Goal: Task Accomplishment & Management: Use online tool/utility

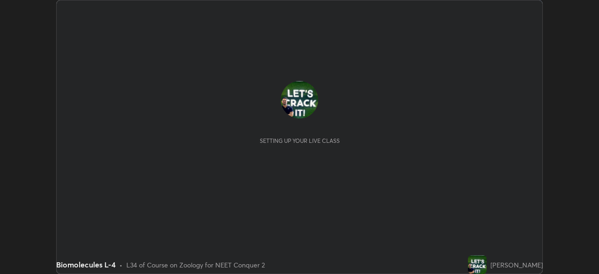
scroll to position [274, 599]
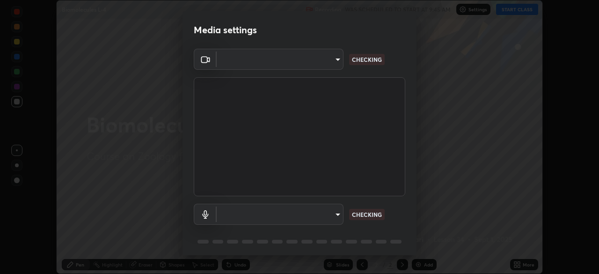
type input "e68af464f7f9ec2662c8dd58f0462b2d9bd4a3adfc91c634b4d9ed550f7d79d6"
type input "4853bebbdd99daa85ec881de7c9270d417bfeaa169075121ed1ad7609d9178ff"
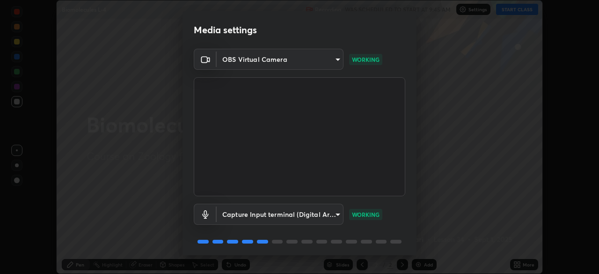
scroll to position [33, 0]
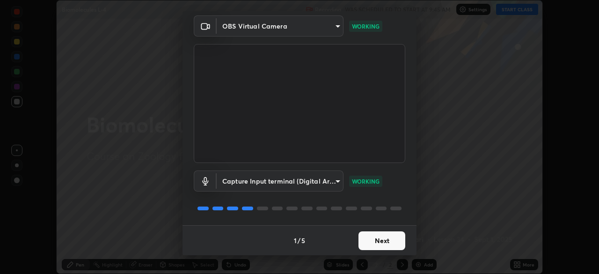
click at [375, 243] on button "Next" at bounding box center [382, 240] width 47 height 19
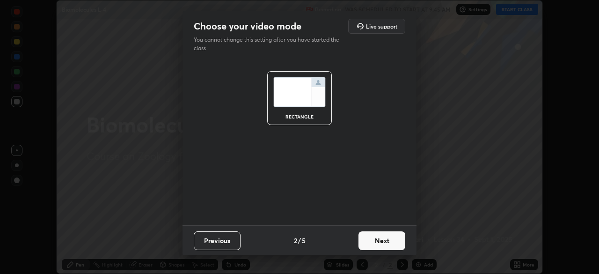
scroll to position [0, 0]
click at [372, 240] on button "Next" at bounding box center [382, 240] width 47 height 19
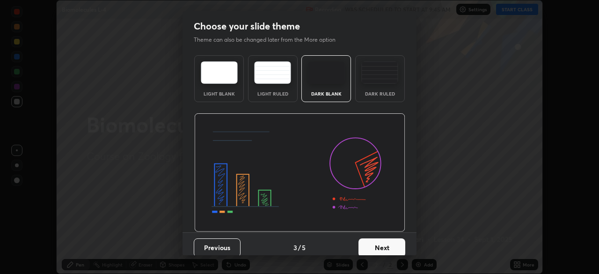
scroll to position [7, 0]
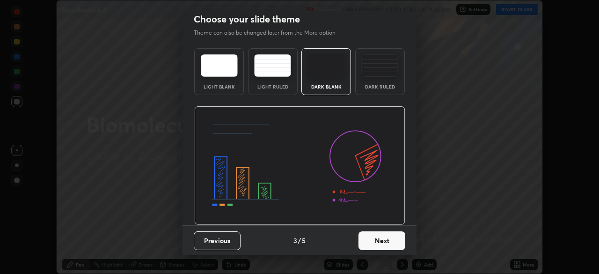
click at [368, 244] on button "Next" at bounding box center [382, 240] width 47 height 19
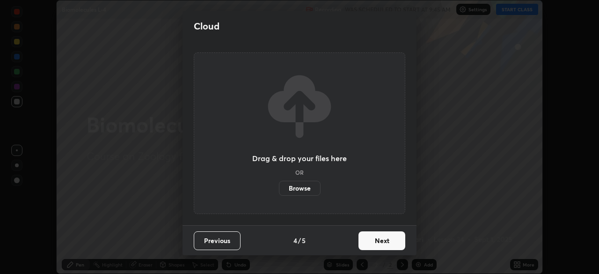
scroll to position [0, 0]
click at [366, 243] on button "Next" at bounding box center [382, 240] width 47 height 19
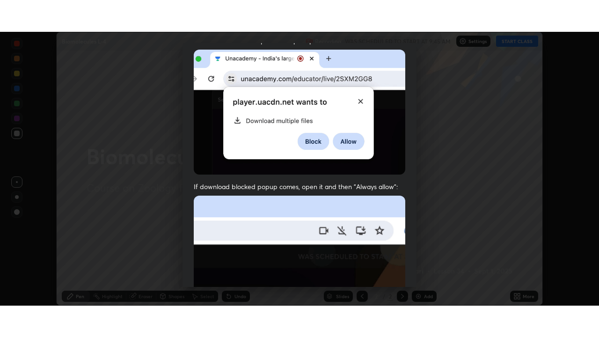
scroll to position [224, 0]
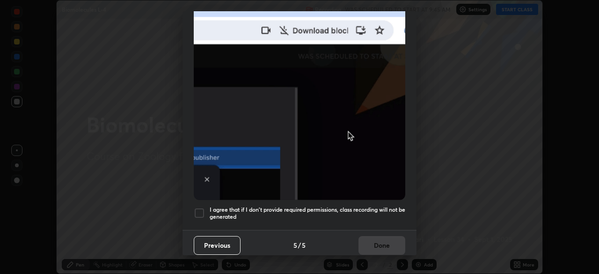
click at [204, 208] on div at bounding box center [199, 212] width 11 height 11
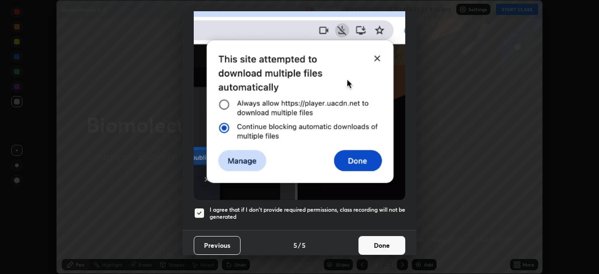
click at [364, 236] on button "Done" at bounding box center [382, 245] width 47 height 19
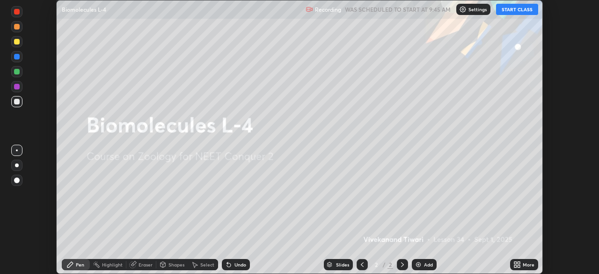
click at [524, 267] on div "More" at bounding box center [529, 264] width 12 height 5
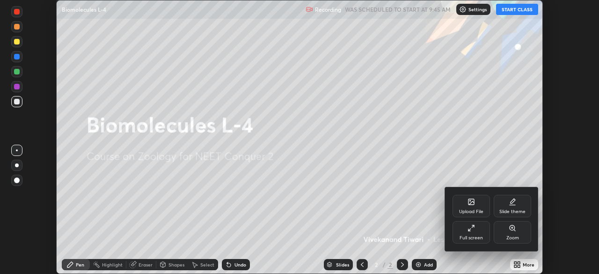
click at [474, 235] on div "Full screen" at bounding box center [471, 237] width 23 height 5
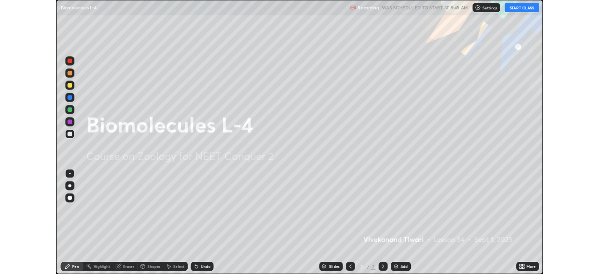
scroll to position [337, 599]
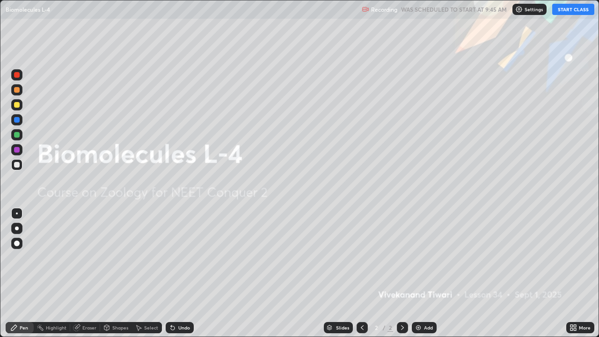
click at [419, 273] on div "Add" at bounding box center [424, 327] width 25 height 11
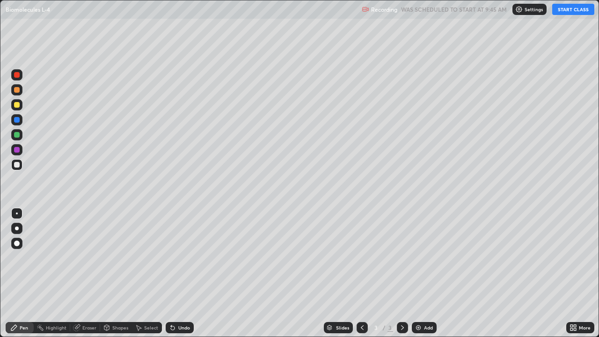
click at [19, 120] on div at bounding box center [17, 120] width 6 height 6
click at [22, 273] on div "Pen" at bounding box center [24, 327] width 8 height 5
click at [18, 167] on div at bounding box center [17, 165] width 6 height 6
click at [563, 9] on button "START CLASS" at bounding box center [573, 9] width 42 height 11
click at [28, 273] on div "Pen" at bounding box center [20, 327] width 28 height 11
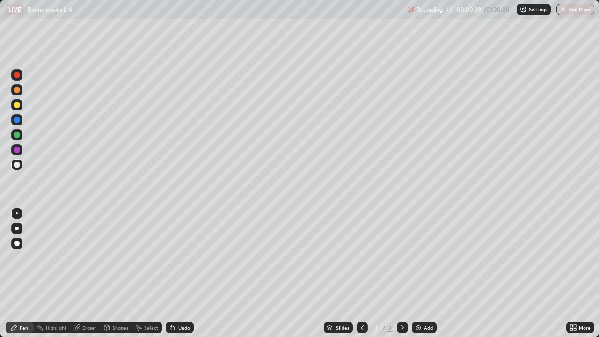
click at [17, 165] on div at bounding box center [17, 165] width 6 height 6
click at [79, 273] on icon at bounding box center [76, 327] width 7 height 7
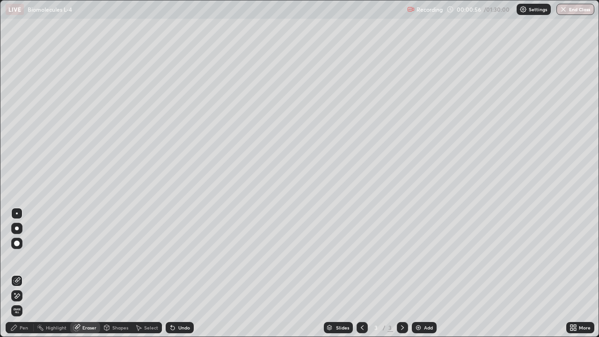
click at [18, 273] on div "Pen" at bounding box center [20, 327] width 28 height 11
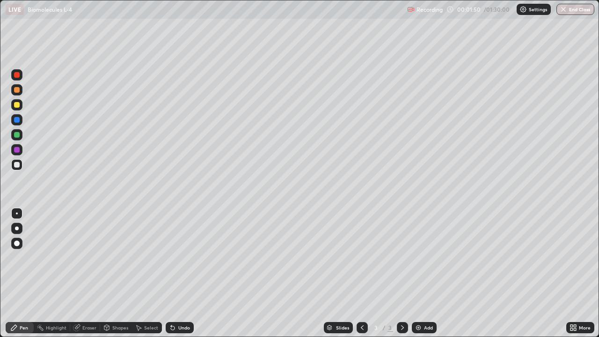
click at [421, 273] on img at bounding box center [418, 327] width 7 height 7
click at [86, 273] on div "Eraser" at bounding box center [89, 327] width 14 height 5
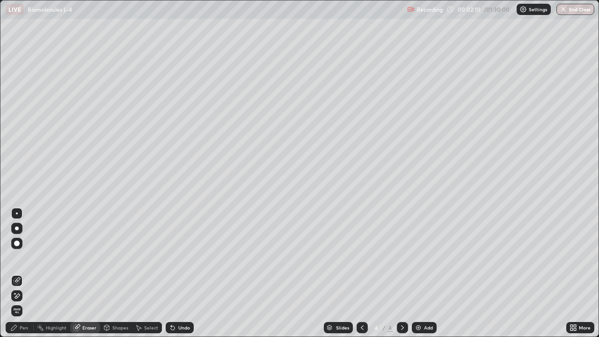
click at [21, 273] on div "Pen" at bounding box center [20, 327] width 28 height 11
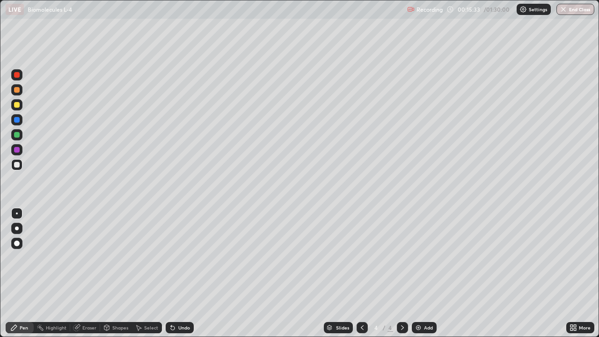
click at [360, 273] on icon at bounding box center [362, 327] width 7 height 7
click at [89, 273] on div "Eraser" at bounding box center [85, 327] width 30 height 11
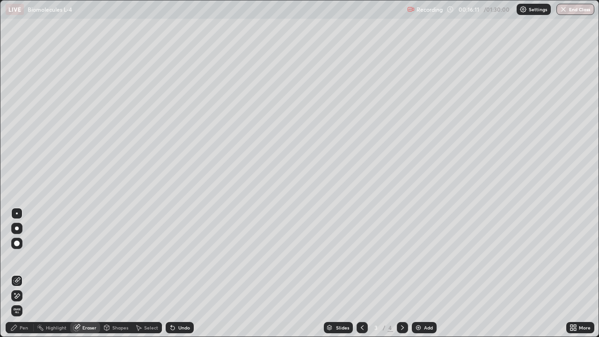
click at [21, 273] on div "Pen" at bounding box center [24, 327] width 8 height 5
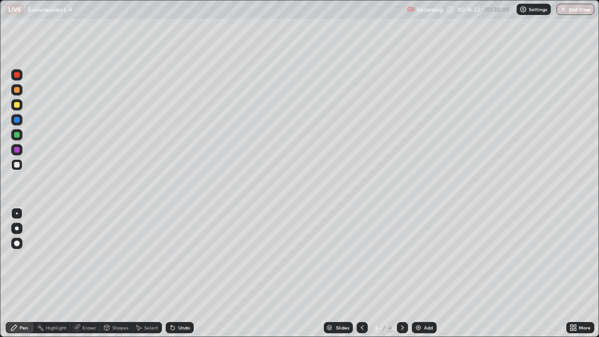
click at [87, 273] on div "Eraser" at bounding box center [89, 327] width 14 height 5
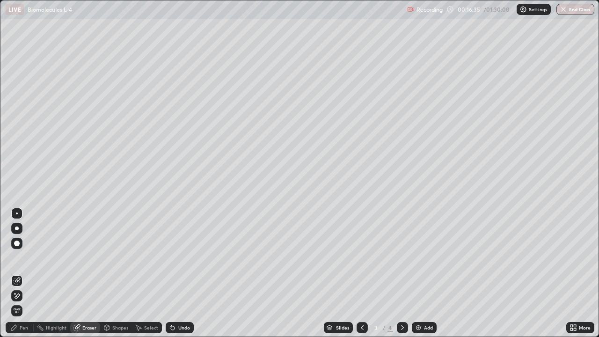
click at [19, 273] on div "Pen" at bounding box center [20, 327] width 28 height 11
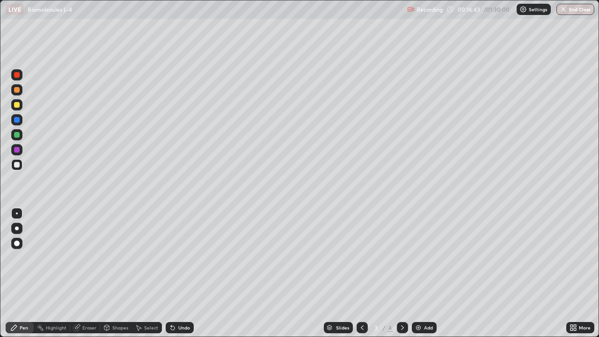
click at [89, 273] on div "Eraser" at bounding box center [89, 327] width 14 height 5
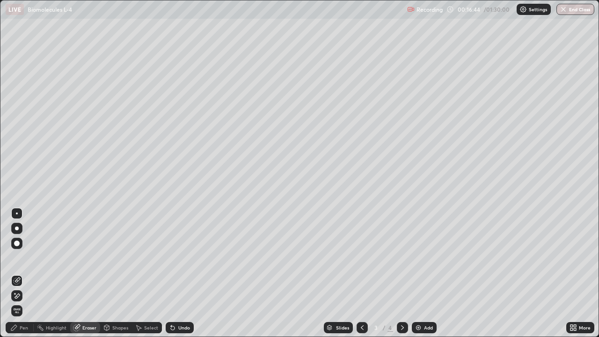
click at [26, 273] on div "Pen" at bounding box center [24, 327] width 8 height 5
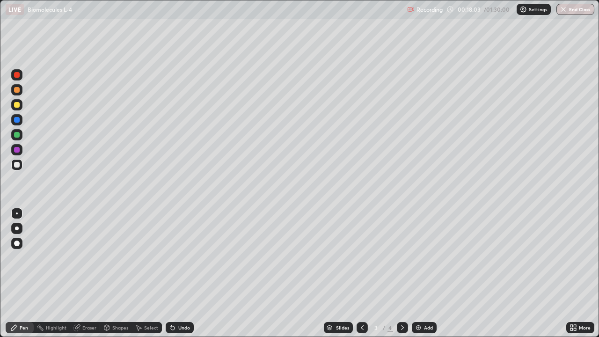
click at [86, 273] on div "Eraser" at bounding box center [85, 327] width 30 height 11
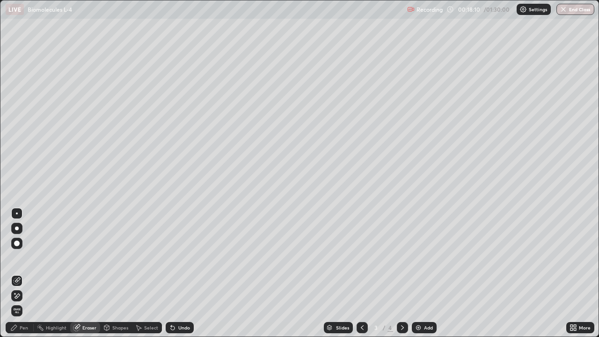
click at [23, 273] on div "Pen" at bounding box center [24, 327] width 8 height 5
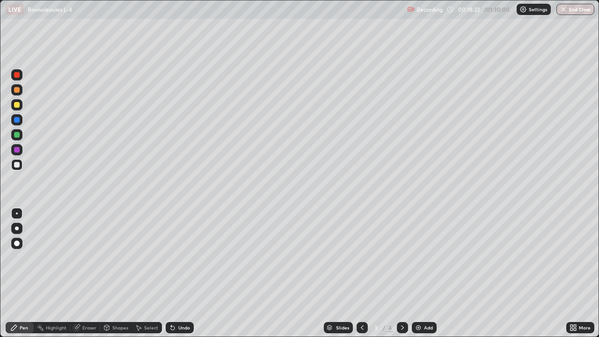
click at [402, 273] on icon at bounding box center [402, 327] width 7 height 7
click at [361, 273] on icon at bounding box center [362, 327] width 7 height 7
click at [402, 273] on icon at bounding box center [402, 327] width 7 height 7
click at [91, 273] on div "Eraser" at bounding box center [89, 327] width 14 height 5
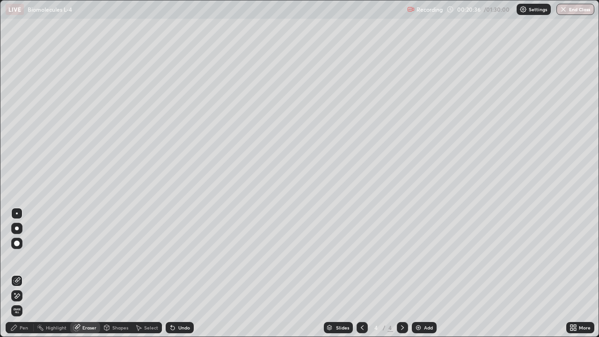
click at [26, 273] on div "Pen" at bounding box center [20, 327] width 28 height 11
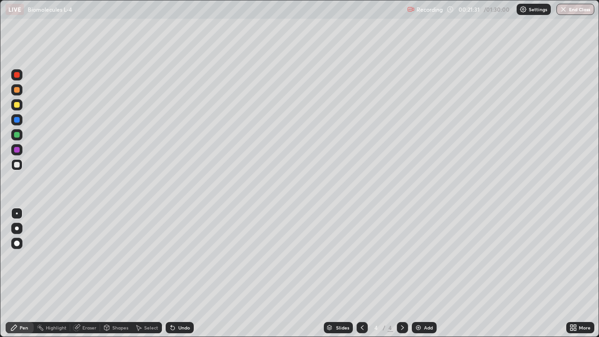
click at [417, 273] on img at bounding box center [418, 327] width 7 height 7
click at [357, 273] on div at bounding box center [362, 327] width 11 height 11
click at [417, 273] on img at bounding box center [418, 327] width 7 height 7
click at [19, 88] on div at bounding box center [17, 90] width 6 height 6
click at [85, 273] on div "Eraser" at bounding box center [89, 327] width 14 height 5
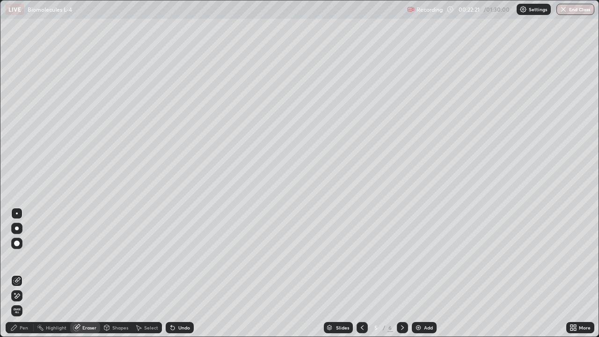
click at [28, 273] on div "Pen" at bounding box center [24, 327] width 8 height 5
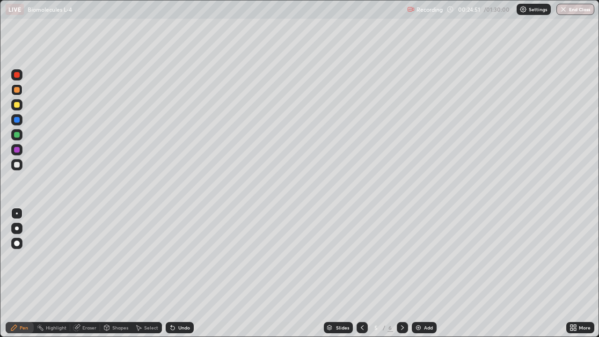
click at [87, 273] on div "Eraser" at bounding box center [89, 327] width 14 height 5
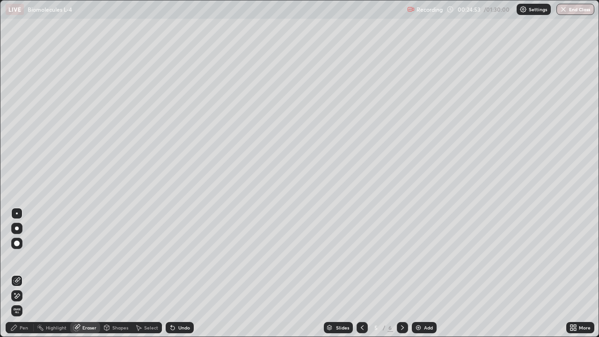
click at [23, 273] on div "Pen" at bounding box center [24, 327] width 8 height 5
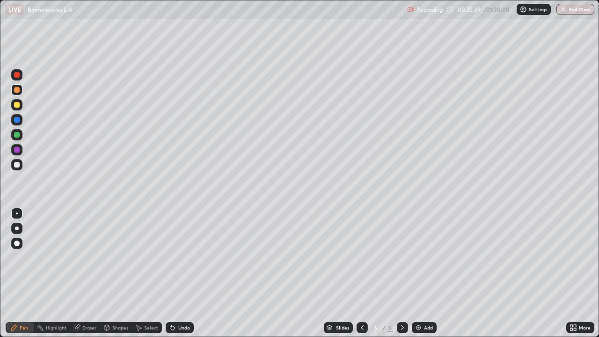
click at [83, 273] on div "Eraser" at bounding box center [85, 327] width 30 height 11
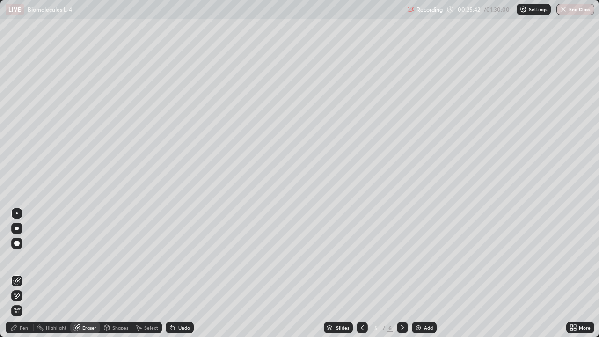
click at [15, 273] on div "Pen" at bounding box center [20, 327] width 28 height 11
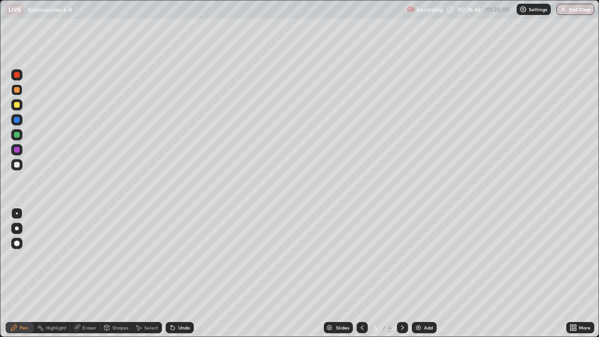
click at [422, 273] on div "Add" at bounding box center [424, 327] width 25 height 11
click at [81, 273] on div "Eraser" at bounding box center [85, 327] width 30 height 11
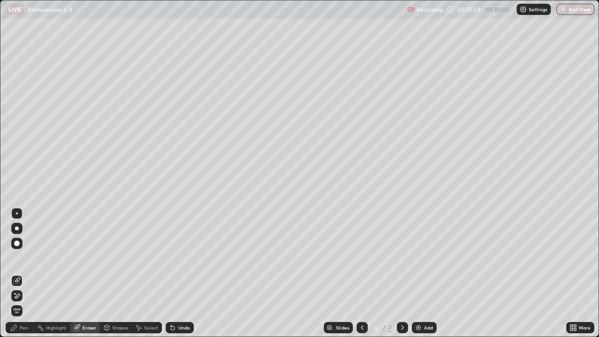
click at [41, 273] on rect at bounding box center [41, 328] width 5 height 5
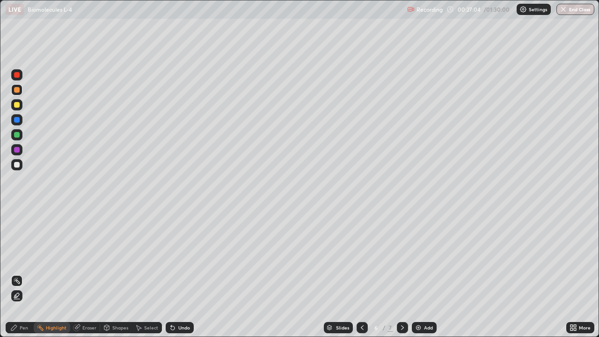
click at [22, 273] on div "Pen" at bounding box center [24, 327] width 8 height 5
click at [91, 273] on div "Eraser" at bounding box center [85, 327] width 30 height 11
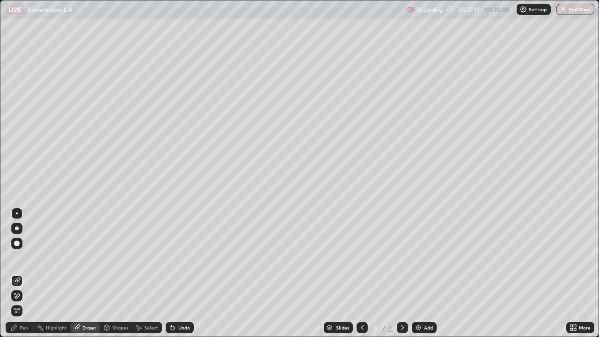
click at [16, 273] on icon at bounding box center [13, 327] width 7 height 7
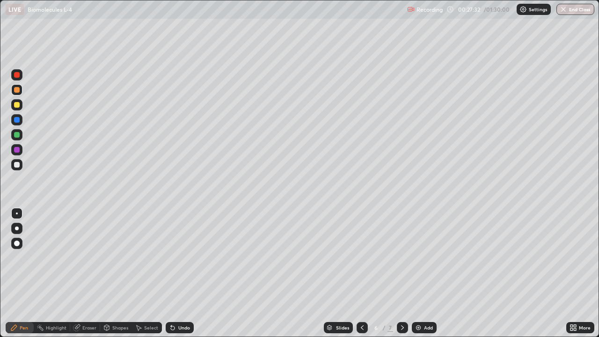
click at [87, 273] on div "Eraser" at bounding box center [85, 327] width 30 height 11
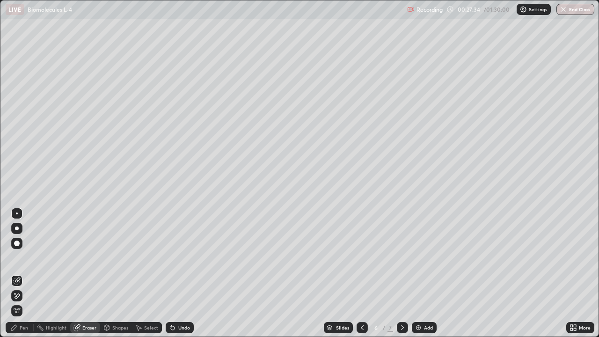
click at [19, 273] on div "Pen" at bounding box center [20, 327] width 28 height 11
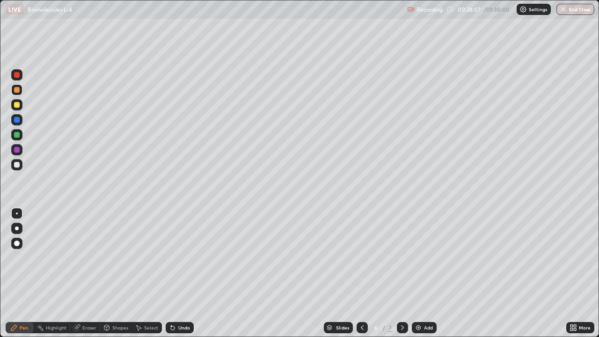
click at [86, 273] on div "Eraser" at bounding box center [85, 327] width 30 height 11
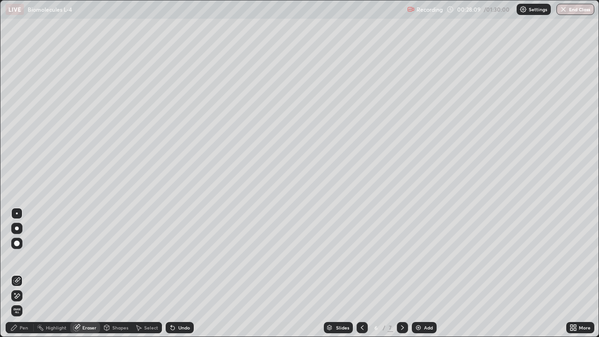
click at [24, 273] on div "Pen" at bounding box center [20, 327] width 28 height 11
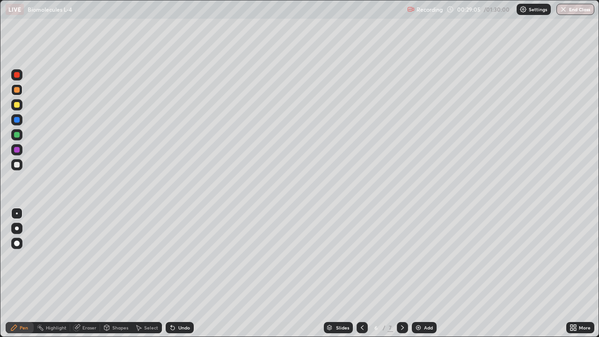
click at [87, 273] on div "Eraser" at bounding box center [89, 327] width 14 height 5
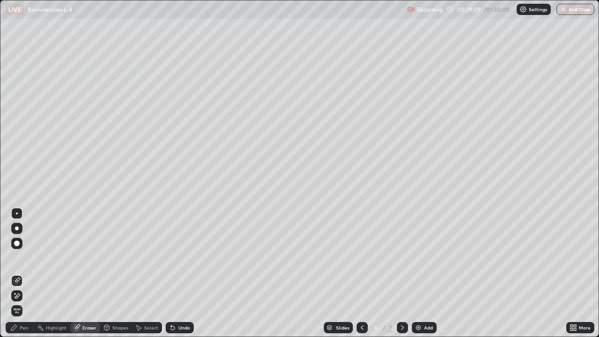
click at [22, 273] on div "Pen" at bounding box center [20, 327] width 28 height 11
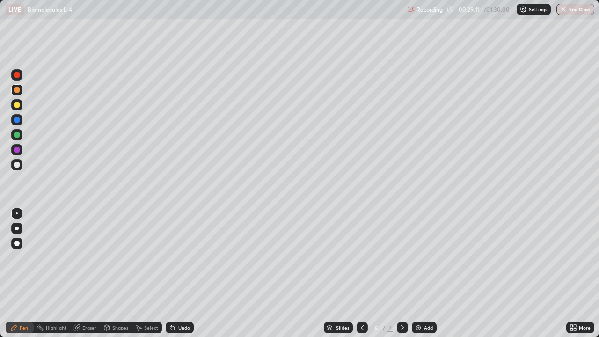
click at [19, 273] on div "Pen" at bounding box center [20, 327] width 28 height 11
click at [79, 273] on icon at bounding box center [76, 327] width 7 height 7
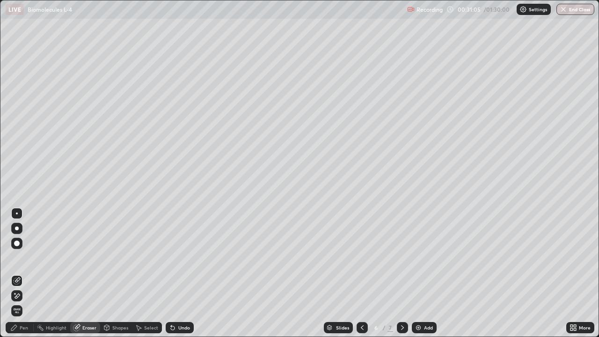
click at [22, 273] on div "Pen" at bounding box center [20, 327] width 28 height 11
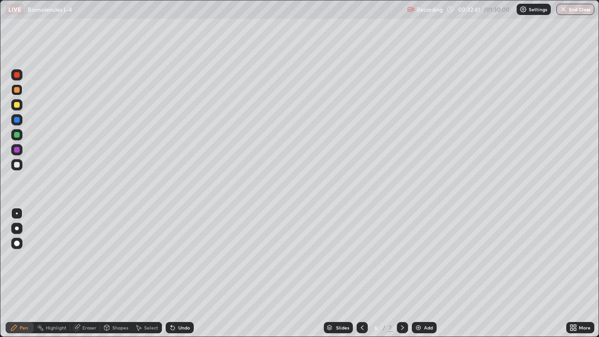
click at [361, 273] on icon at bounding box center [362, 327] width 7 height 7
click at [401, 273] on icon at bounding box center [402, 327] width 7 height 7
click at [357, 273] on div at bounding box center [362, 327] width 11 height 19
click at [402, 273] on icon at bounding box center [402, 327] width 7 height 7
click at [83, 273] on div "Eraser" at bounding box center [89, 327] width 14 height 5
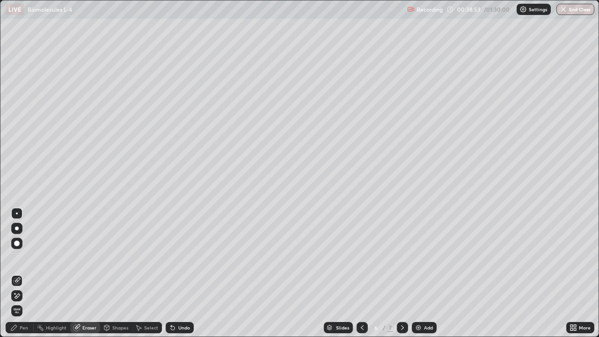
click at [17, 273] on icon at bounding box center [13, 327] width 7 height 7
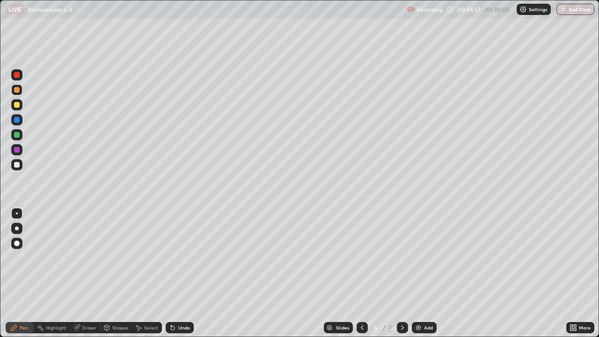
click at [421, 273] on div "Add" at bounding box center [424, 327] width 25 height 11
click at [360, 273] on icon at bounding box center [362, 327] width 7 height 7
click at [400, 273] on icon at bounding box center [402, 327] width 7 height 7
click at [357, 273] on div at bounding box center [362, 327] width 11 height 11
click at [361, 273] on icon at bounding box center [362, 327] width 7 height 7
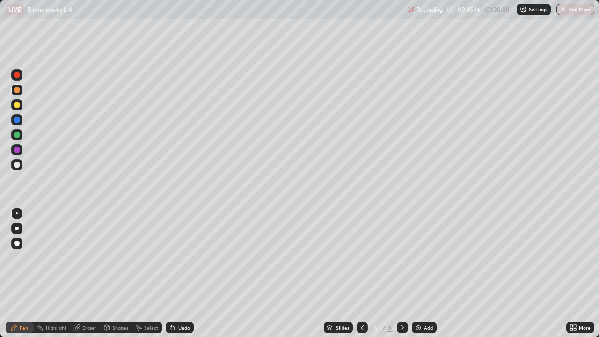
click at [361, 273] on icon at bounding box center [362, 327] width 7 height 7
click at [402, 273] on icon at bounding box center [402, 327] width 7 height 7
click at [417, 273] on div "Add" at bounding box center [424, 327] width 25 height 11
click at [87, 273] on div "Eraser" at bounding box center [89, 327] width 14 height 5
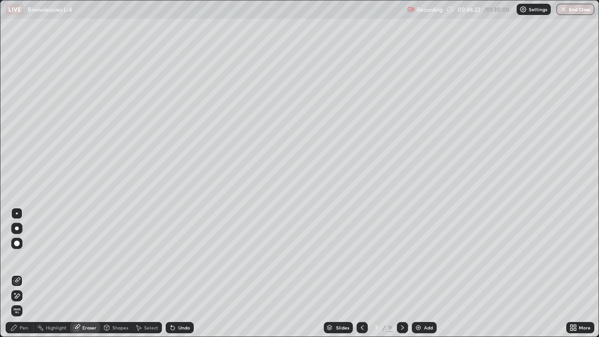
click at [24, 273] on div "Pen" at bounding box center [24, 327] width 8 height 5
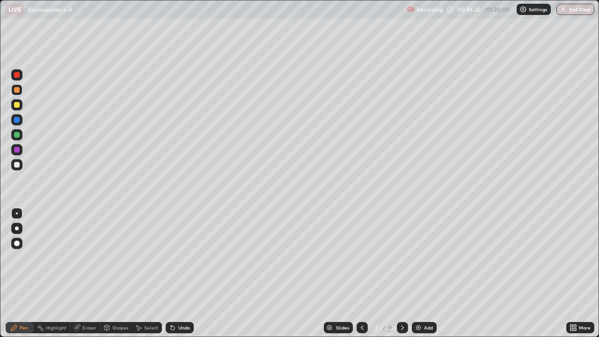
click at [367, 273] on div at bounding box center [362, 327] width 11 height 11
click at [402, 273] on icon at bounding box center [402, 327] width 7 height 7
click at [107, 273] on icon at bounding box center [107, 328] width 0 height 3
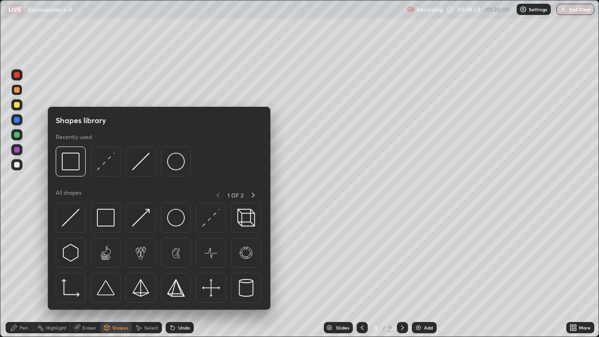
click at [82, 273] on div "Eraser" at bounding box center [85, 327] width 30 height 11
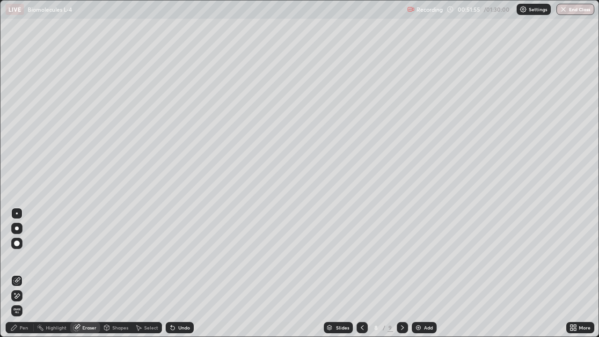
click at [17, 273] on icon at bounding box center [13, 327] width 7 height 7
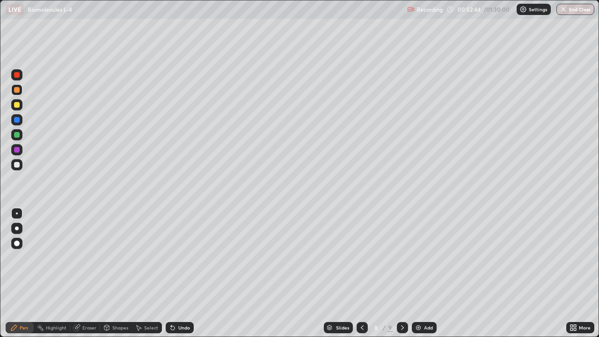
click at [58, 273] on div "Highlight" at bounding box center [52, 327] width 37 height 11
click at [17, 273] on icon at bounding box center [13, 327] width 7 height 7
click at [80, 273] on div "Eraser" at bounding box center [85, 327] width 30 height 11
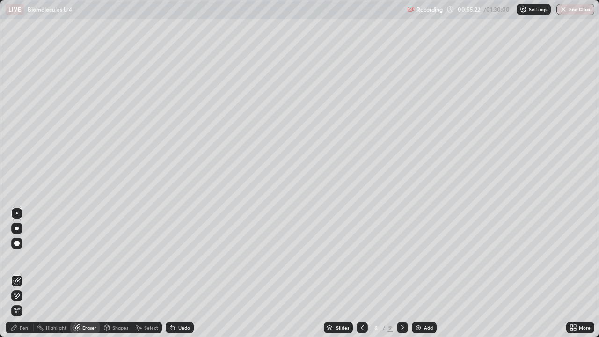
click at [18, 273] on div "Pen" at bounding box center [20, 327] width 28 height 11
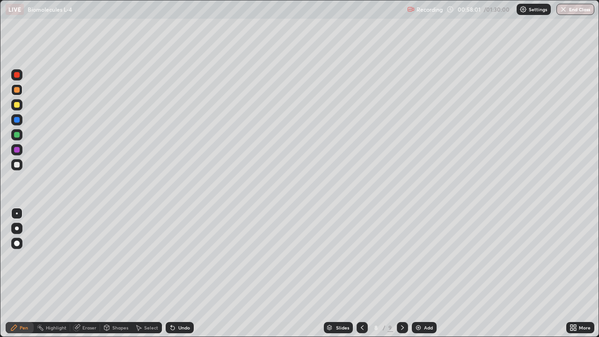
click at [416, 273] on img at bounding box center [418, 327] width 7 height 7
click at [22, 88] on div at bounding box center [16, 89] width 11 height 11
click at [23, 88] on div at bounding box center [16, 89] width 15 height 15
click at [24, 88] on div at bounding box center [16, 89] width 15 height 15
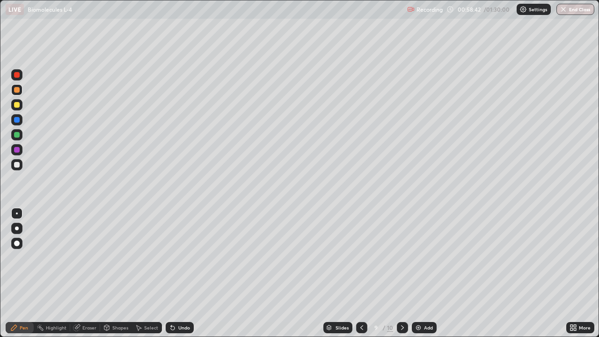
click at [28, 273] on div "Pen" at bounding box center [20, 327] width 28 height 11
click at [81, 273] on div "Eraser" at bounding box center [85, 327] width 30 height 11
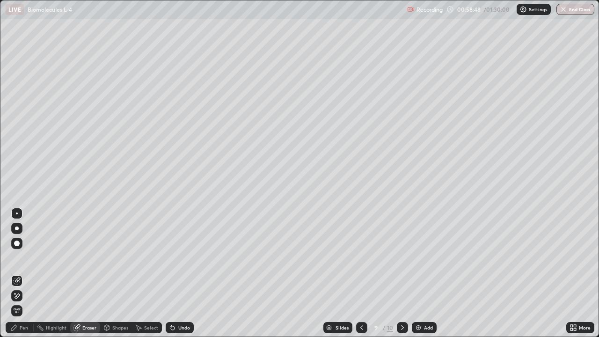
click at [24, 273] on div "Pen" at bounding box center [24, 327] width 8 height 5
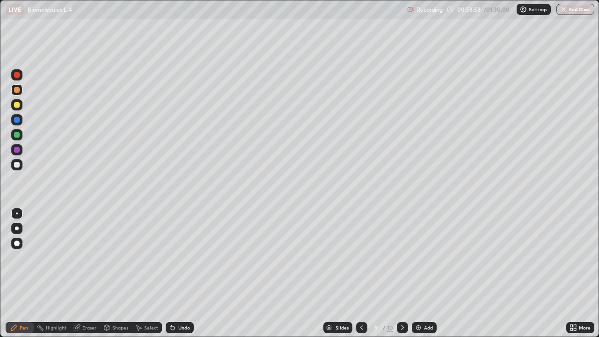
click at [140, 273] on icon at bounding box center [139, 328] width 5 height 6
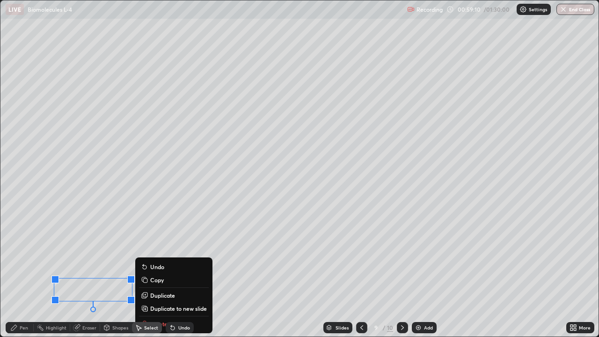
click at [88, 273] on div "Eraser" at bounding box center [89, 327] width 14 height 5
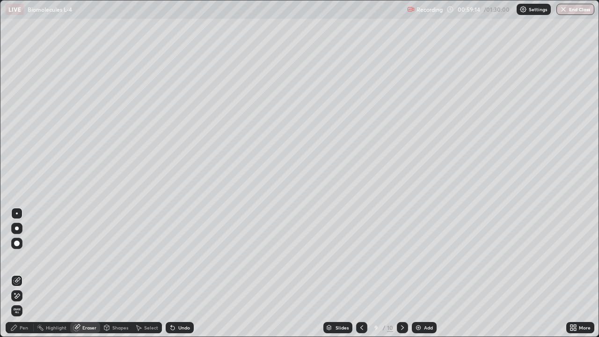
click at [22, 273] on div "Pen" at bounding box center [24, 327] width 8 height 5
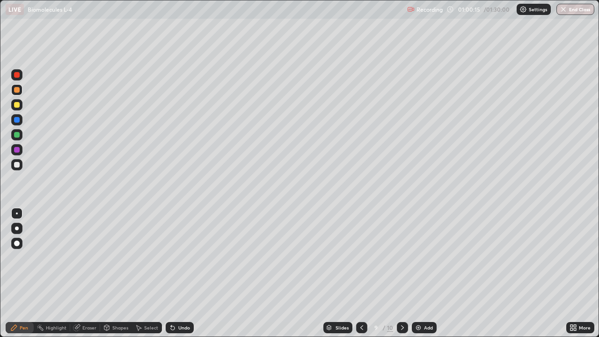
click at [15, 165] on div at bounding box center [17, 165] width 6 height 6
click at [85, 273] on div "Eraser" at bounding box center [89, 327] width 14 height 5
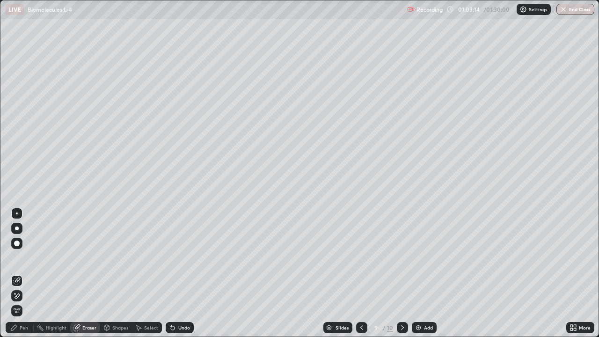
click at [24, 273] on div "Pen" at bounding box center [24, 327] width 8 height 5
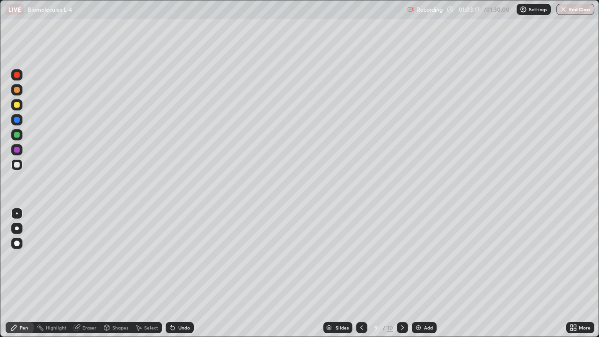
click at [90, 273] on div "Eraser" at bounding box center [85, 327] width 30 height 11
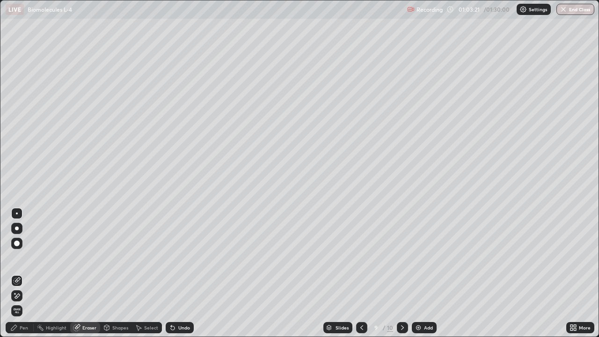
click at [24, 273] on div "Pen" at bounding box center [20, 327] width 28 height 11
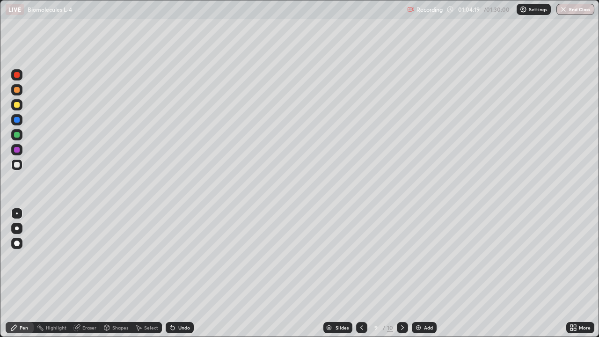
click at [90, 273] on div "Eraser" at bounding box center [89, 327] width 14 height 5
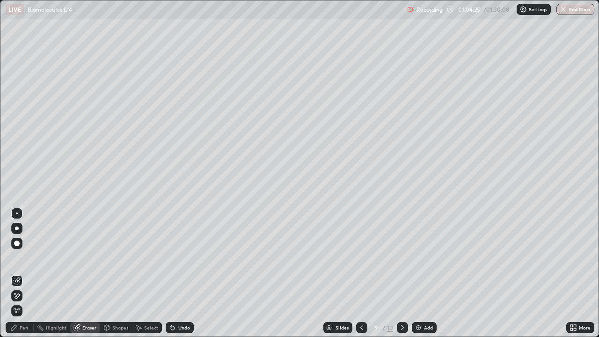
click at [22, 273] on div "Pen" at bounding box center [20, 327] width 28 height 11
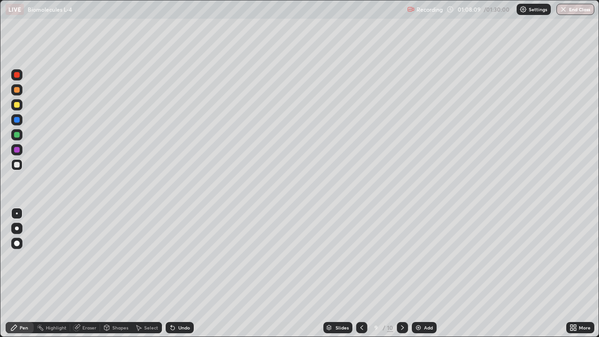
click at [402, 273] on icon at bounding box center [402, 327] width 7 height 7
click at [363, 273] on div at bounding box center [361, 327] width 11 height 11
click at [89, 273] on div "Eraser" at bounding box center [89, 327] width 14 height 5
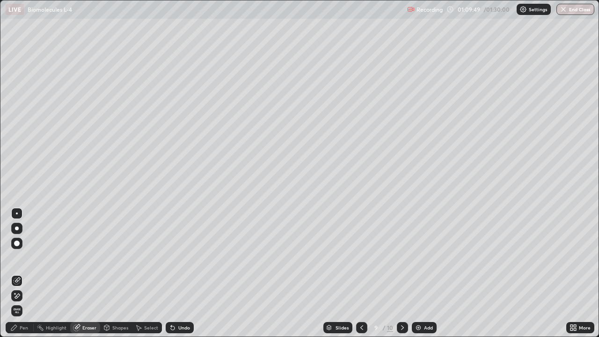
click at [21, 273] on div "Pen" at bounding box center [24, 327] width 8 height 5
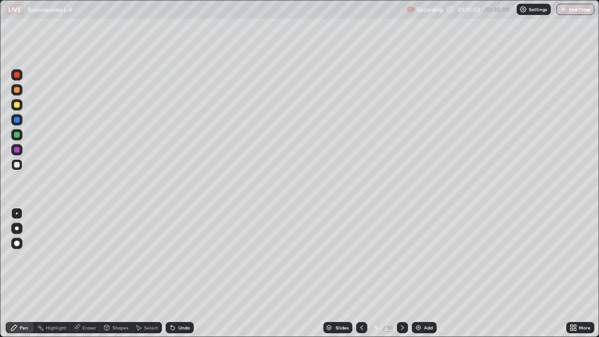
click at [81, 273] on div "Eraser" at bounding box center [85, 327] width 30 height 11
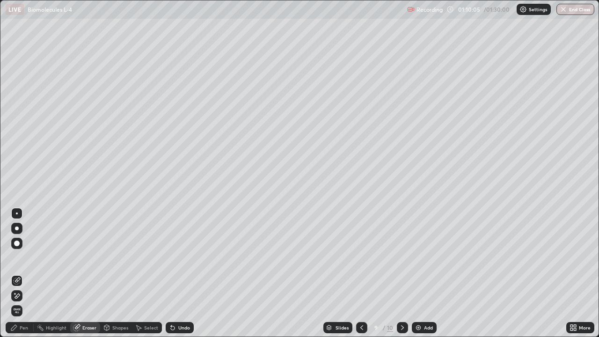
click at [28, 273] on div "Pen" at bounding box center [24, 327] width 8 height 5
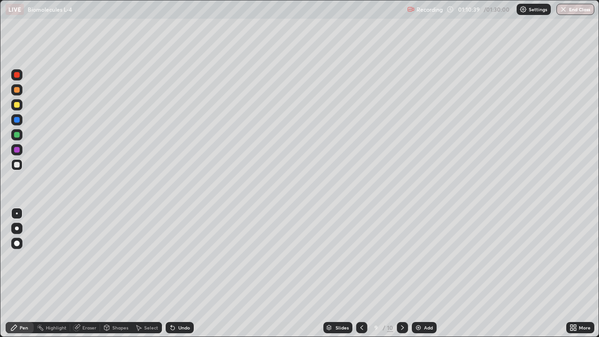
click at [18, 138] on div at bounding box center [16, 134] width 11 height 11
click at [18, 154] on div at bounding box center [16, 149] width 11 height 11
click at [420, 273] on img at bounding box center [418, 327] width 7 height 7
click at [568, 7] on button "End Class" at bounding box center [576, 9] width 38 height 11
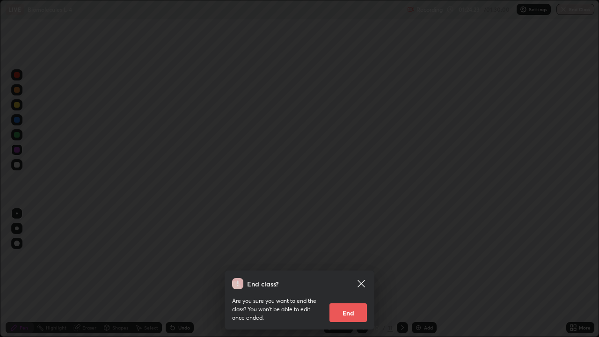
click at [350, 273] on button "End" at bounding box center [348, 312] width 37 height 19
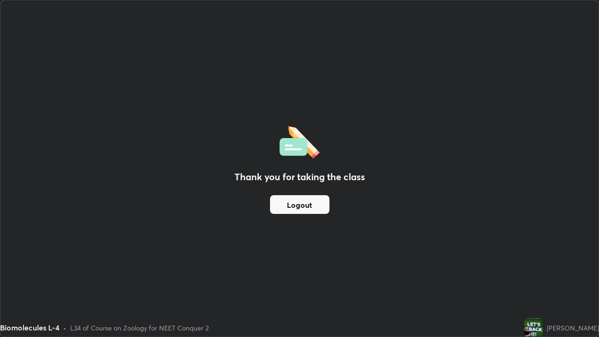
click at [454, 273] on div "Biomolecules L-4 • L34 of Course on Zoology for NEET Conquer 2" at bounding box center [260, 327] width 521 height 19
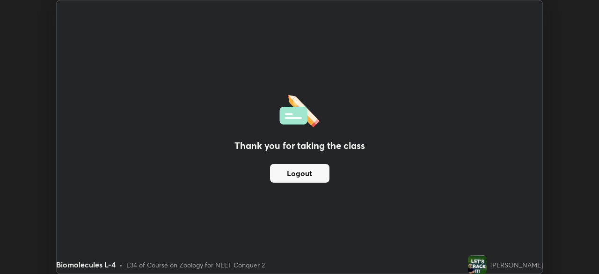
scroll to position [46537, 46212]
click at [303, 172] on button "Logout" at bounding box center [299, 173] width 59 height 19
click at [297, 173] on button "Logout" at bounding box center [299, 173] width 59 height 19
click at [289, 167] on button "Logout" at bounding box center [299, 173] width 59 height 19
click at [283, 164] on button "Logout" at bounding box center [299, 173] width 59 height 19
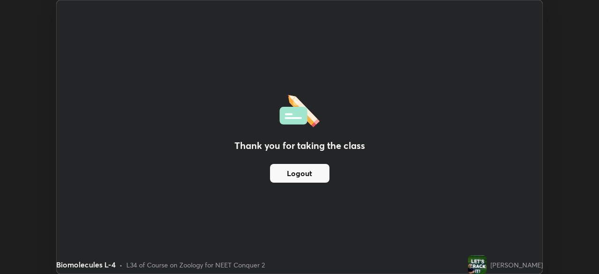
click at [107, 72] on div "Thank you for taking the class Logout" at bounding box center [300, 136] width 486 height 273
